Goal: Information Seeking & Learning: Learn about a topic

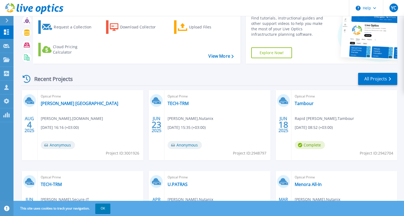
scroll to position [27, 0]
click at [77, 104] on link "[PERSON_NAME] [GEOGRAPHIC_DATA]" at bounding box center [80, 103] width 78 height 5
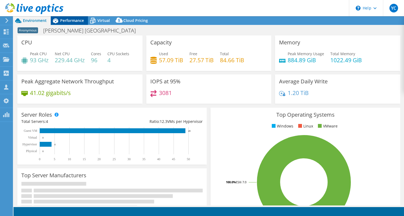
select select "USD"
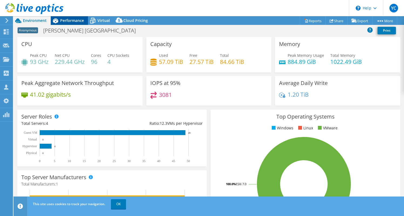
click at [71, 22] on span "Performance" at bounding box center [72, 20] width 24 height 5
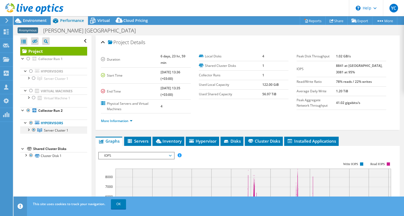
click at [28, 130] on div at bounding box center [28, 128] width 5 height 5
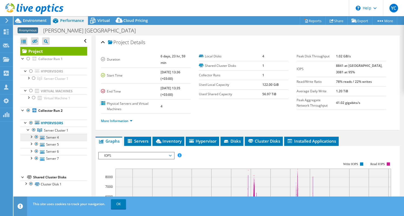
click at [53, 135] on link "Server 4" at bounding box center [53, 136] width 67 height 7
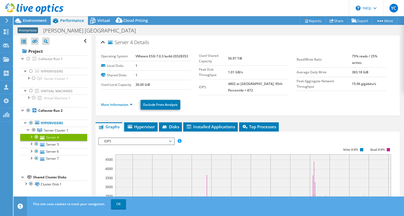
click at [118, 98] on ul "More Information Exclude From Analysis" at bounding box center [248, 103] width 294 height 11
click at [118, 102] on link "More Information" at bounding box center [117, 104] width 32 height 5
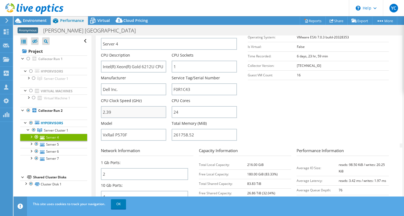
scroll to position [100, 0]
